Goal: Task Accomplishment & Management: Manage account settings

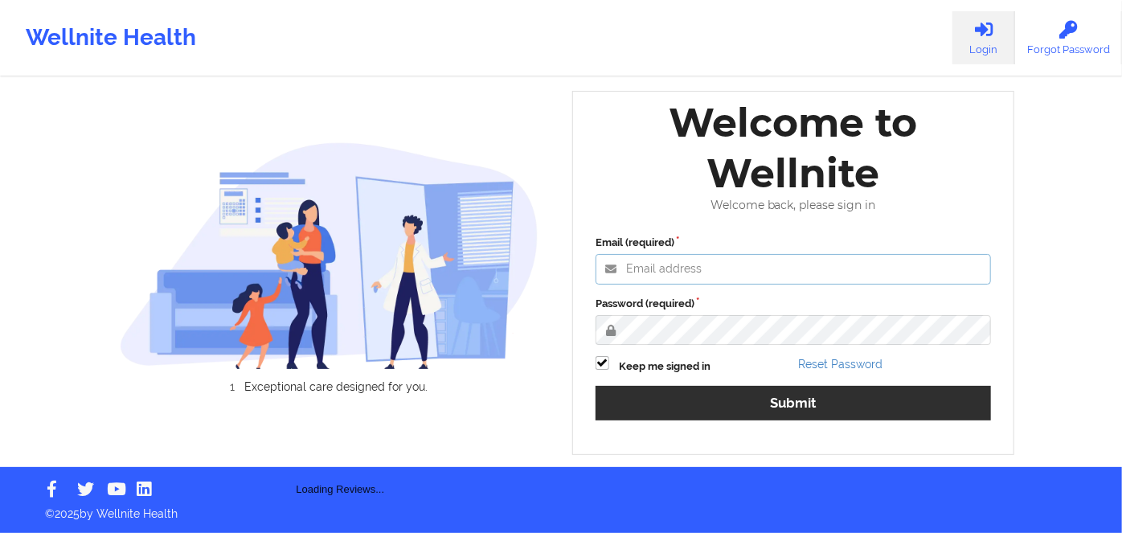
type input "[PERSON_NAME][EMAIL_ADDRESS][DOMAIN_NAME]"
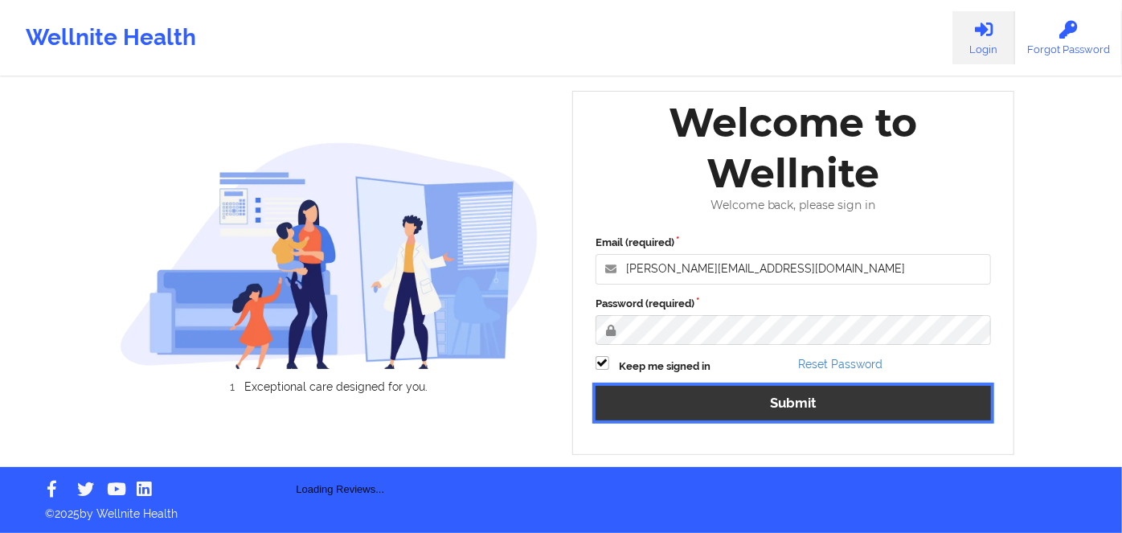
click at [819, 404] on button "Submit" at bounding box center [794, 403] width 396 height 35
